Goal: Connect with others: Connect with others

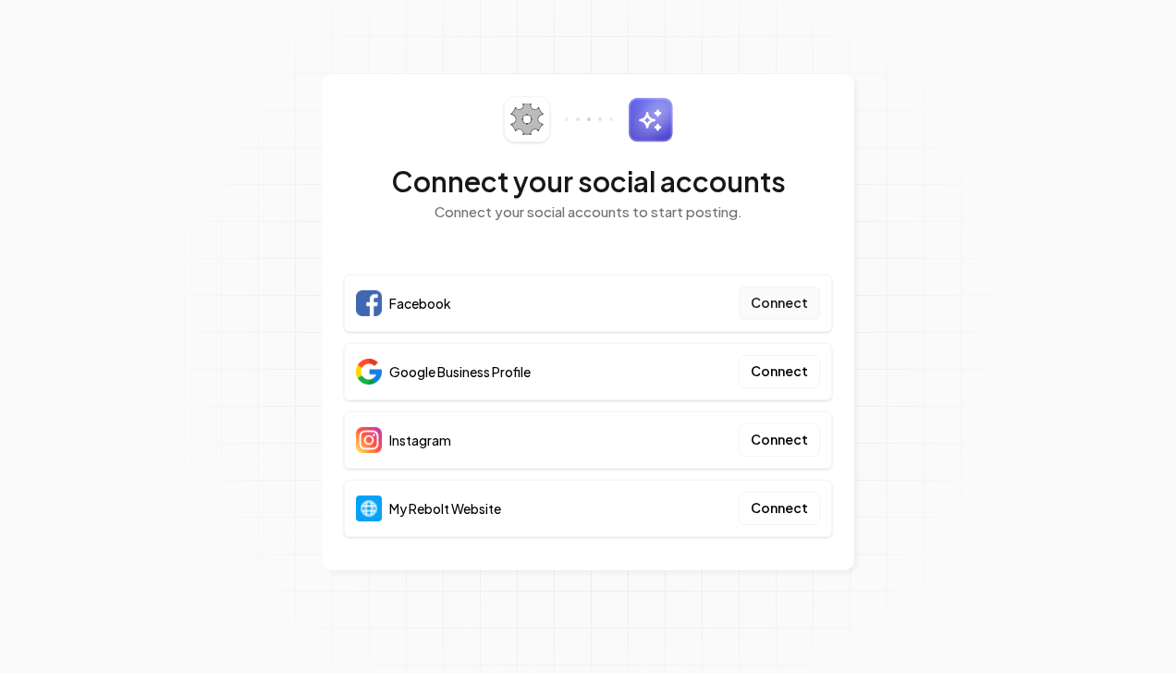
click at [784, 312] on button "Connect" at bounding box center [779, 303] width 81 height 33
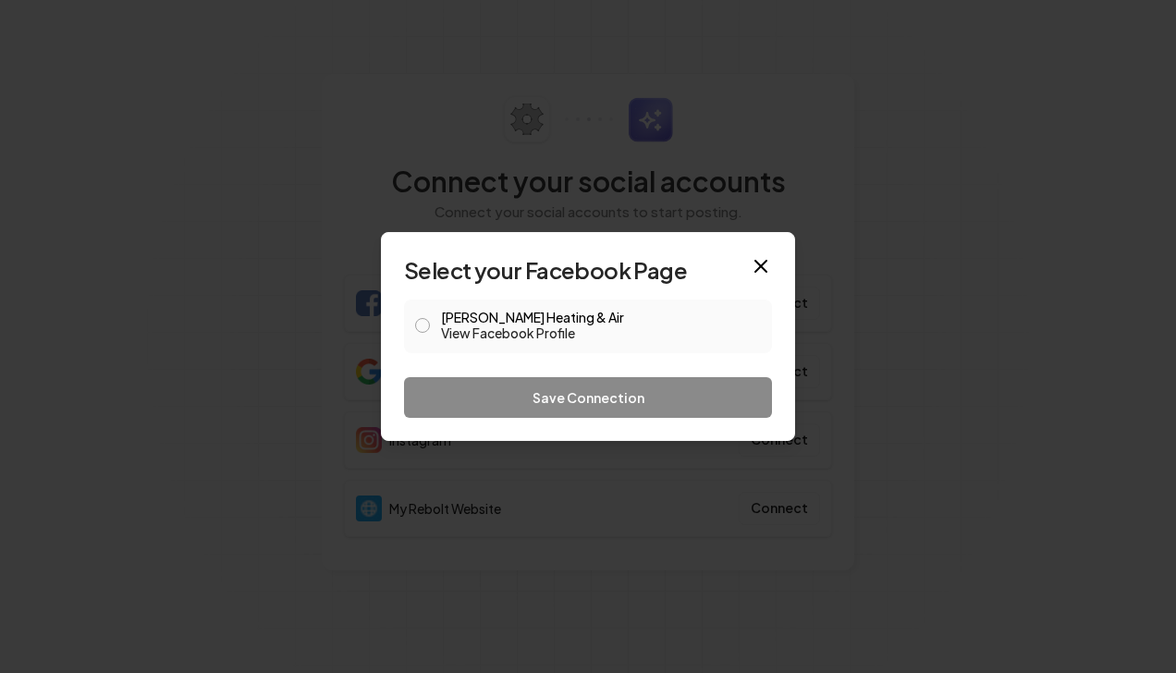
click at [425, 324] on button "Balcom Heating & Air View Facebook Profile" at bounding box center [422, 325] width 15 height 15
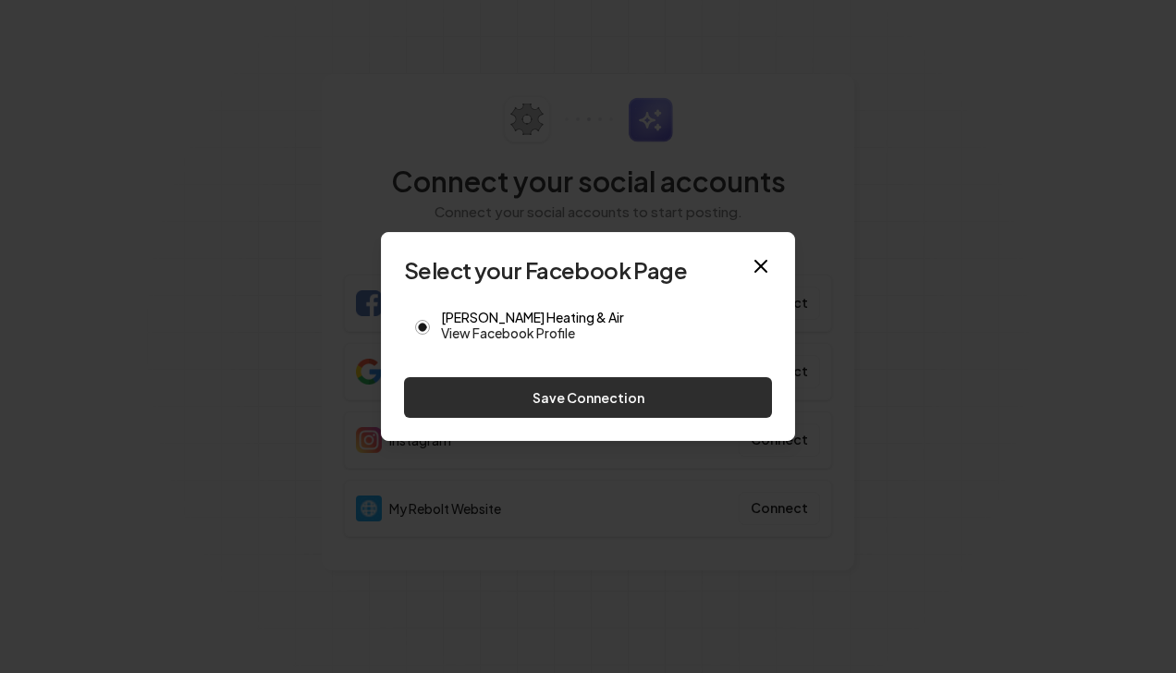
click at [592, 402] on button "Save Connection" at bounding box center [588, 397] width 368 height 41
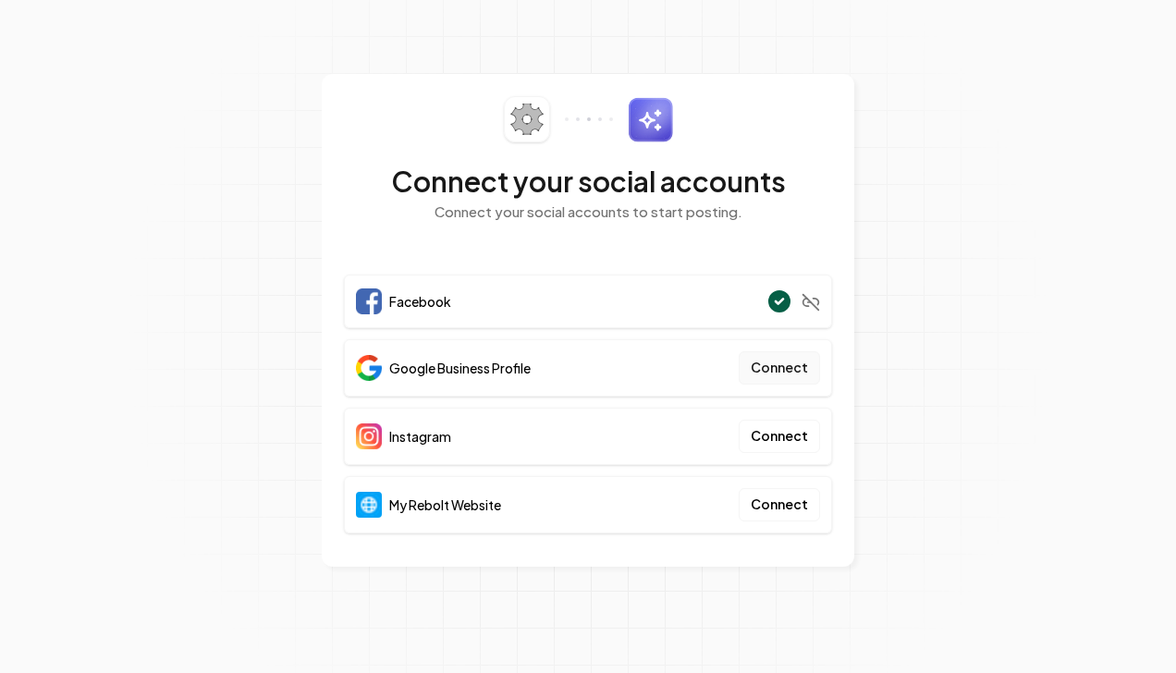
click at [777, 369] on button "Connect" at bounding box center [779, 367] width 81 height 33
click at [769, 361] on button "Connect" at bounding box center [779, 367] width 81 height 33
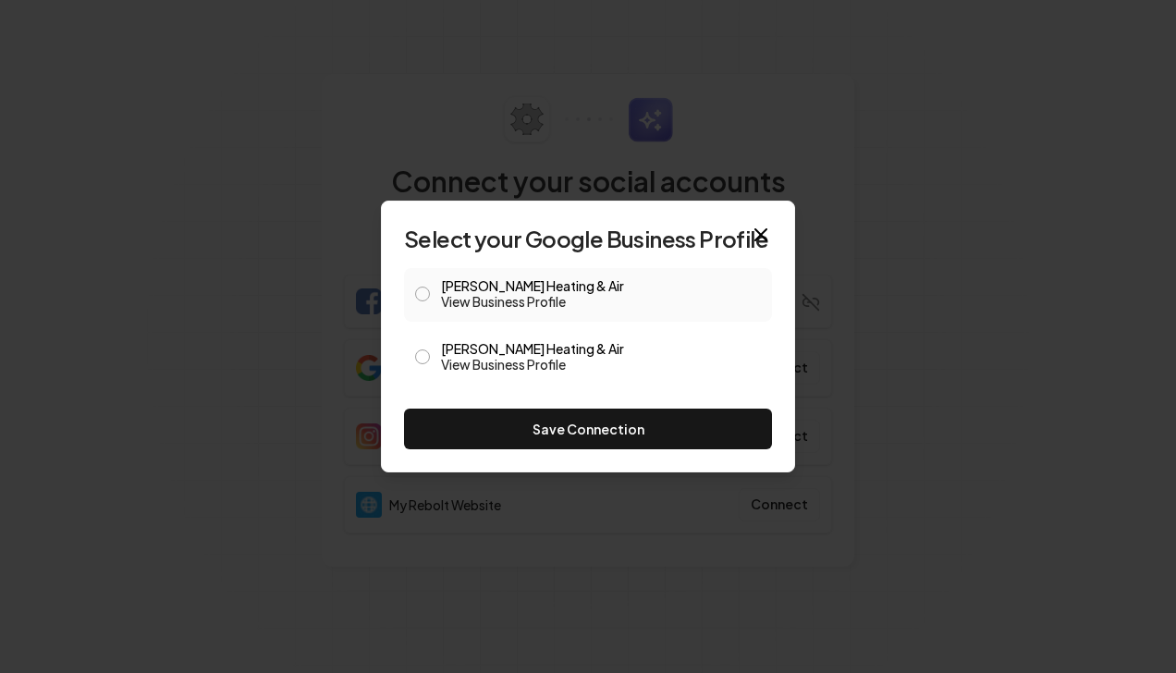
click at [421, 295] on button "Balcom Heating & Air View Business Profile" at bounding box center [422, 294] width 15 height 15
click at [420, 359] on button "Balcom Heating & Air View Business Profile" at bounding box center [422, 356] width 15 height 15
click at [433, 287] on div "Balcom Heating & Air View Business Profile" at bounding box center [588, 295] width 368 height 54
click at [421, 281] on div "Balcom Heating & Air View Business Profile" at bounding box center [588, 295] width 368 height 54
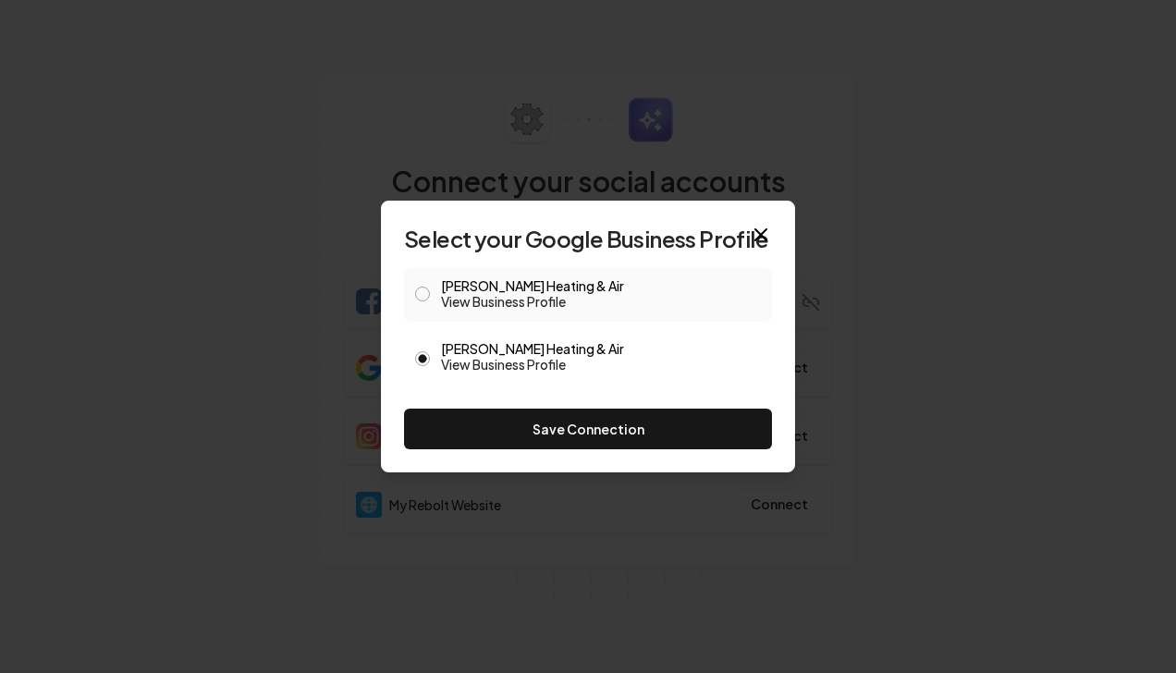
drag, startPoint x: 421, startPoint y: 281, endPoint x: 422, endPoint y: 291, distance: 10.3
click at [422, 291] on button "Balcom Heating & Air View Business Profile" at bounding box center [422, 294] width 15 height 15
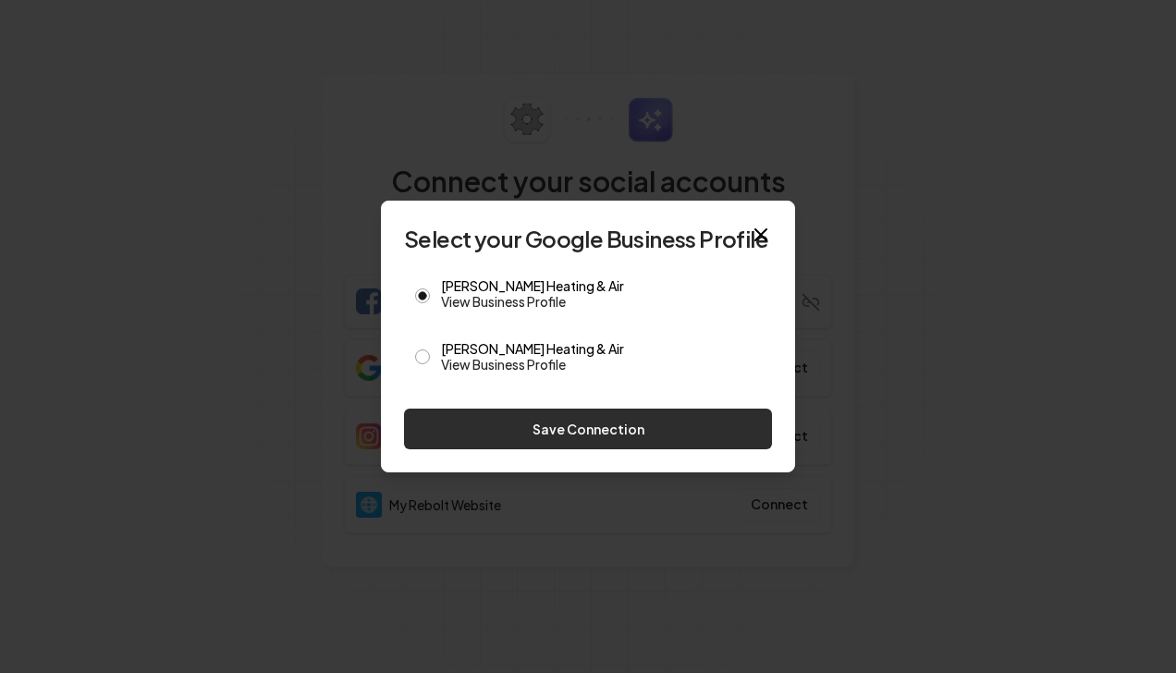
click at [542, 437] on button "Save Connection" at bounding box center [588, 429] width 368 height 41
click at [542, 437] on div "Save Connection" at bounding box center [588, 429] width 368 height 41
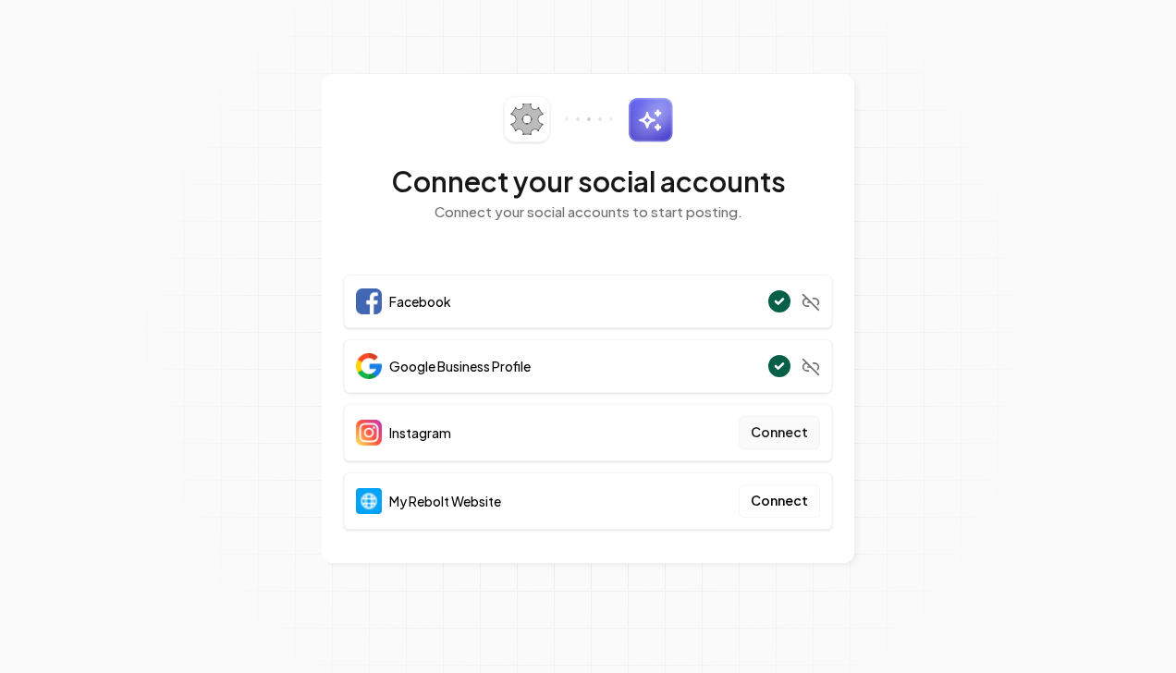
click at [761, 434] on button "Connect" at bounding box center [779, 432] width 81 height 33
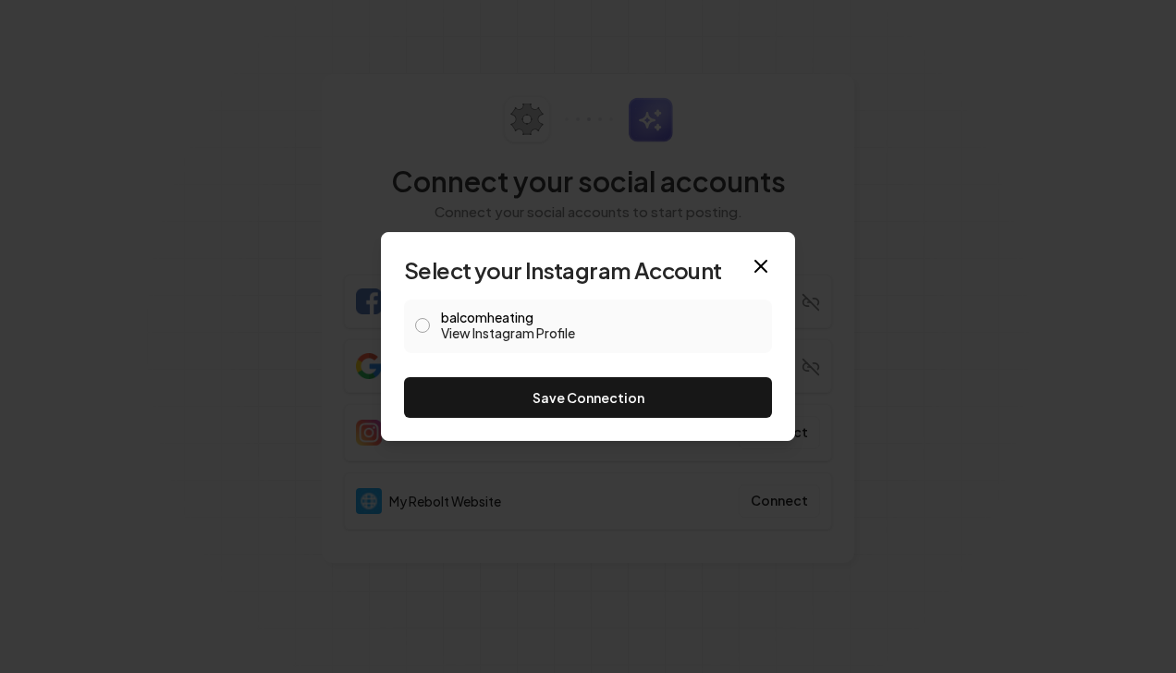
click at [434, 337] on div "balcomheating View Instagram Profile" at bounding box center [588, 326] width 368 height 54
click at [423, 324] on button "balcomheating View Instagram Profile" at bounding box center [422, 325] width 15 height 15
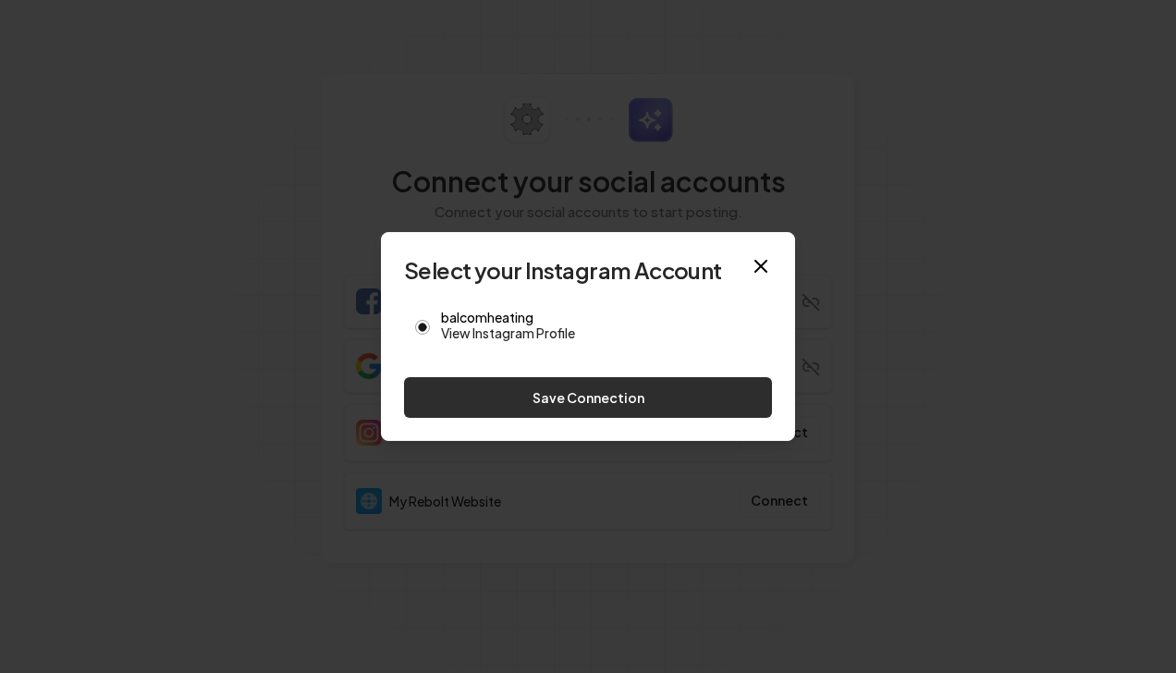
click at [599, 401] on button "Save Connection" at bounding box center [588, 397] width 368 height 41
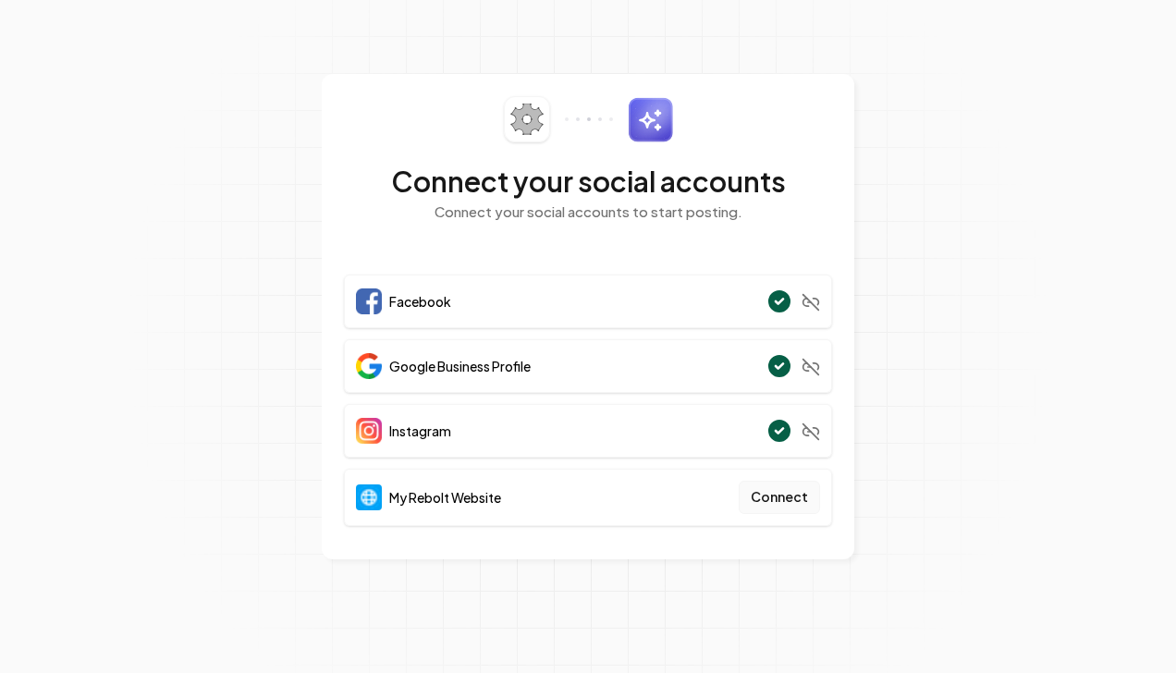
click at [758, 486] on button "Connect" at bounding box center [779, 497] width 81 height 33
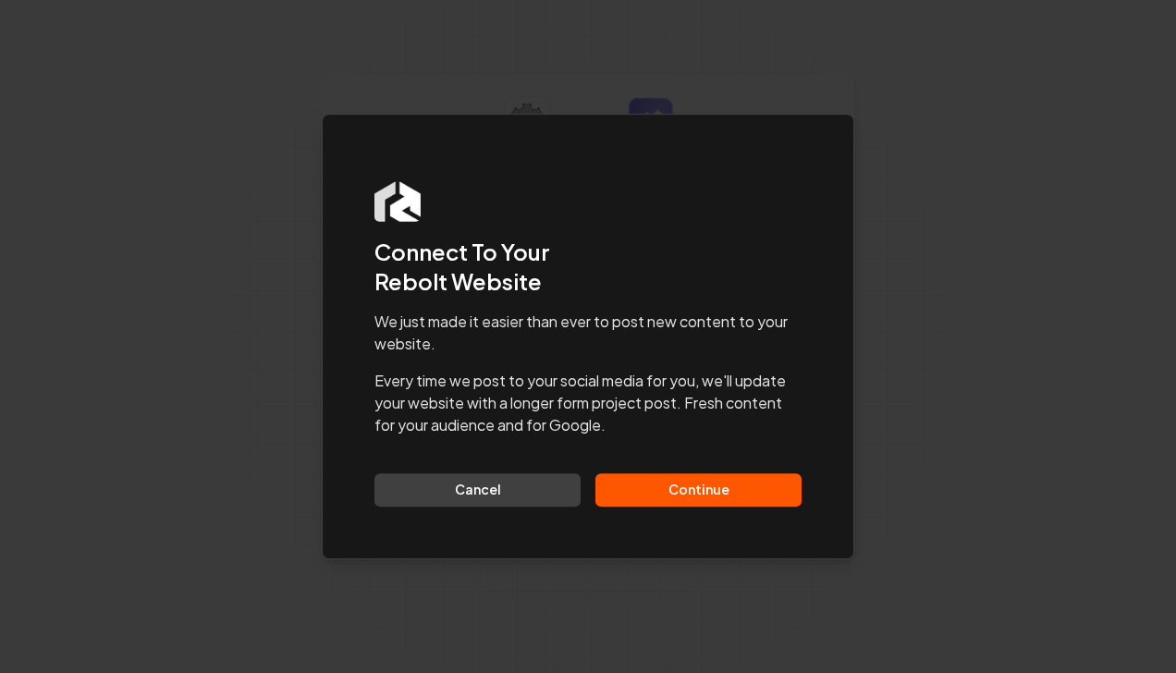
click at [697, 498] on button "Continue" at bounding box center [698, 489] width 206 height 33
